Goal: Information Seeking & Learning: Check status

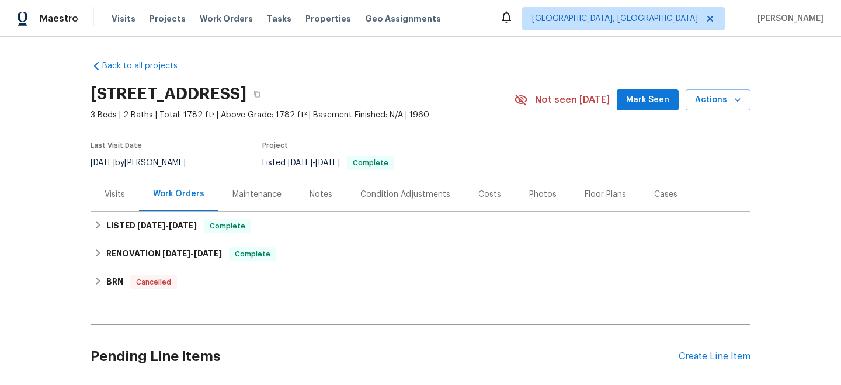
click at [106, 189] on div "Visits" at bounding box center [115, 195] width 20 height 12
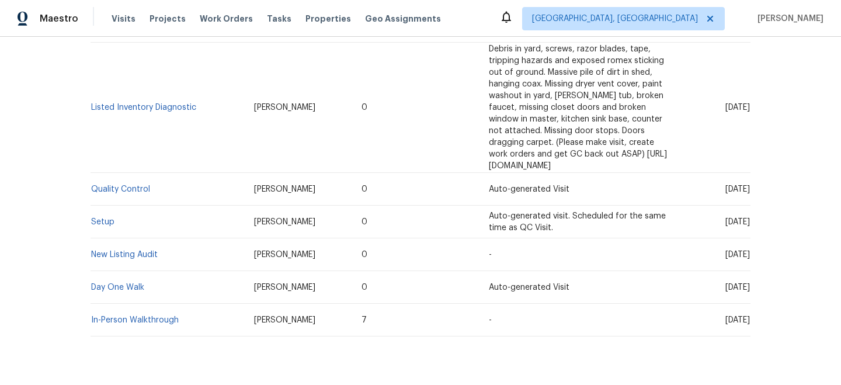
scroll to position [588, 0]
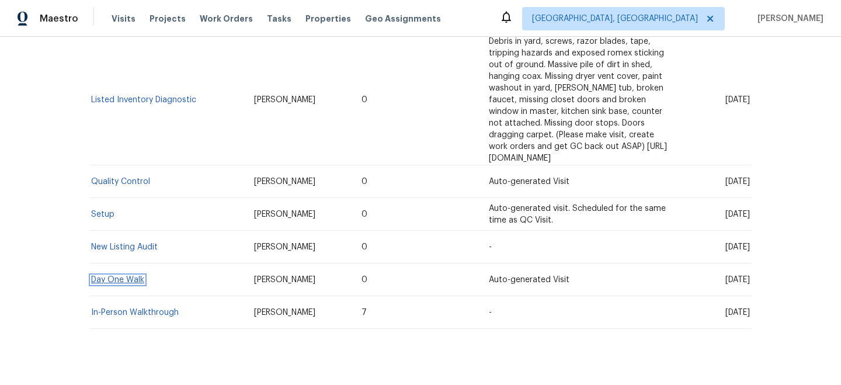
click at [121, 276] on link "Day One Walk" at bounding box center [117, 280] width 53 height 8
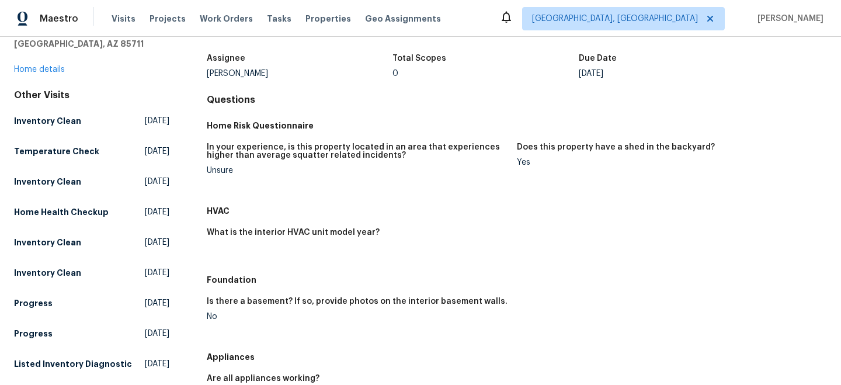
scroll to position [587, 0]
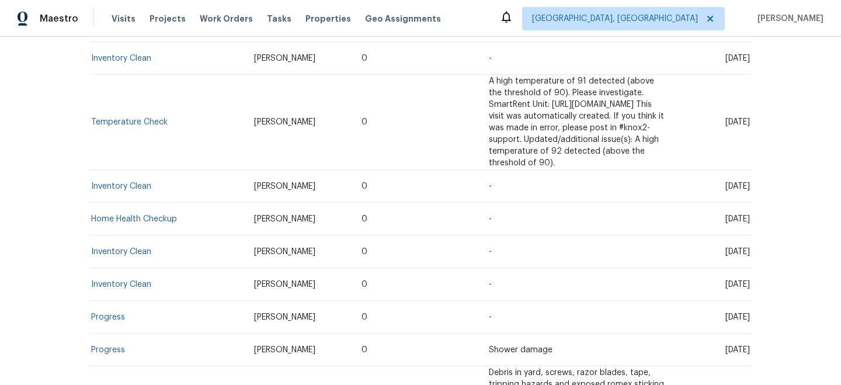
scroll to position [588, 0]
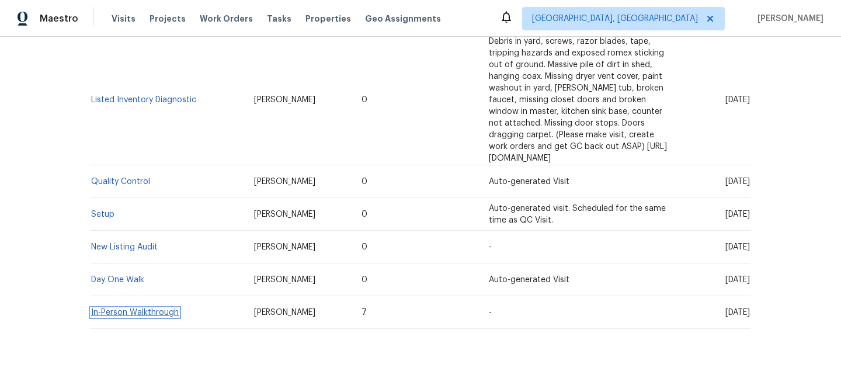
click at [128, 308] on link "In-Person Walkthrough" at bounding box center [135, 312] width 88 height 8
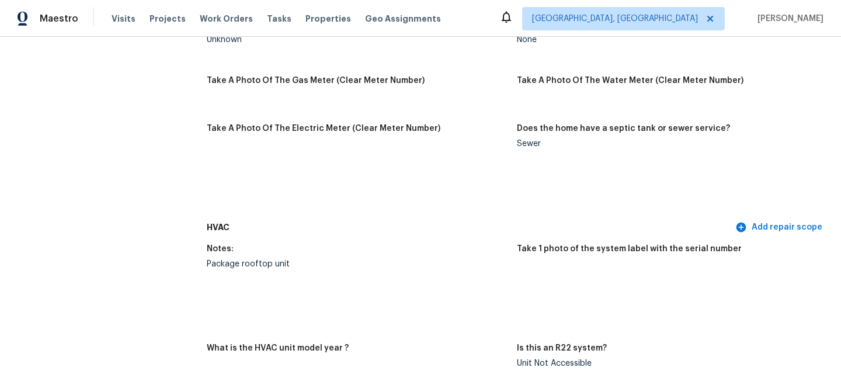
scroll to position [1594, 0]
